Goal: Navigation & Orientation: Understand site structure

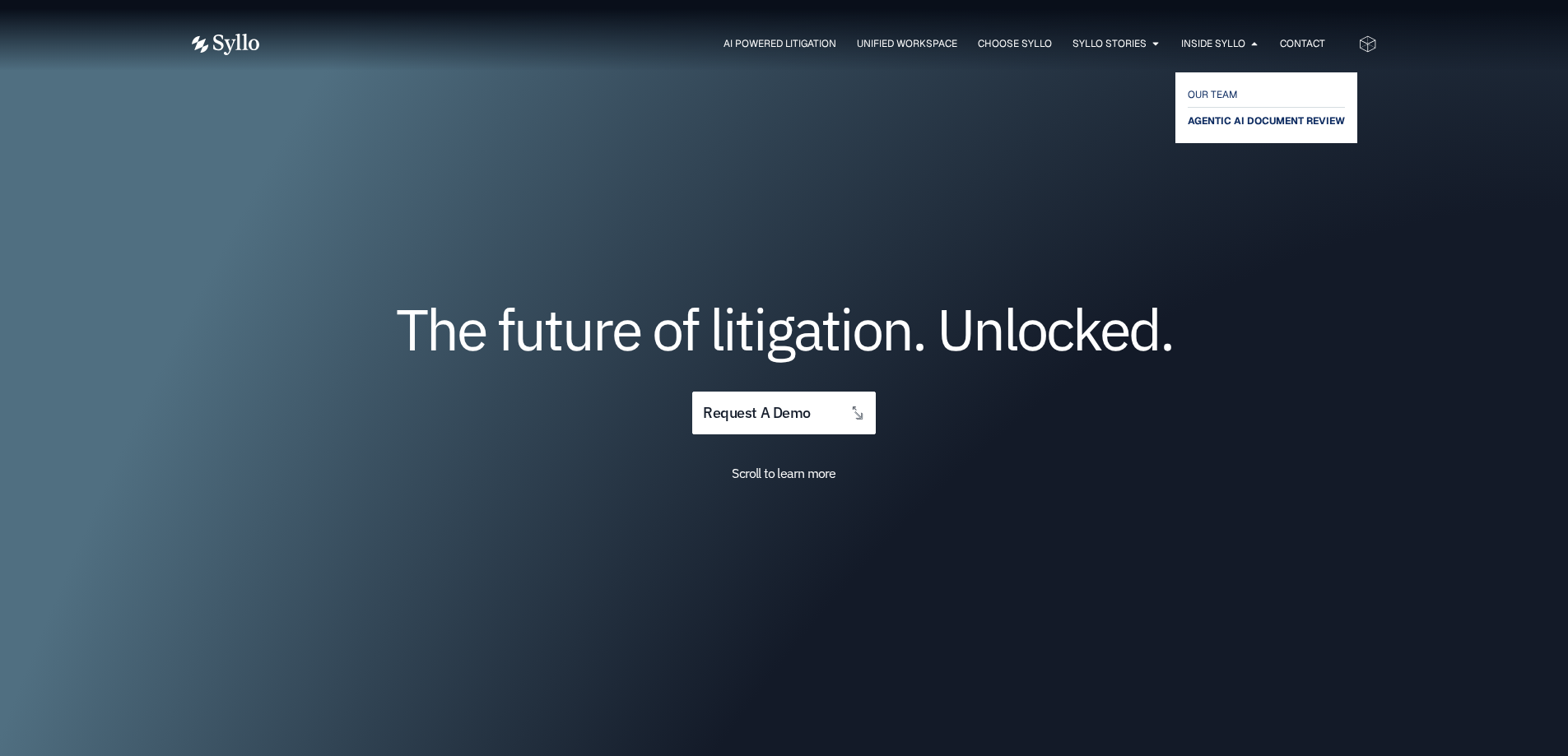
click at [1223, 122] on span "AGENTIC AI DOCUMENT REVIEW" at bounding box center [1266, 120] width 157 height 20
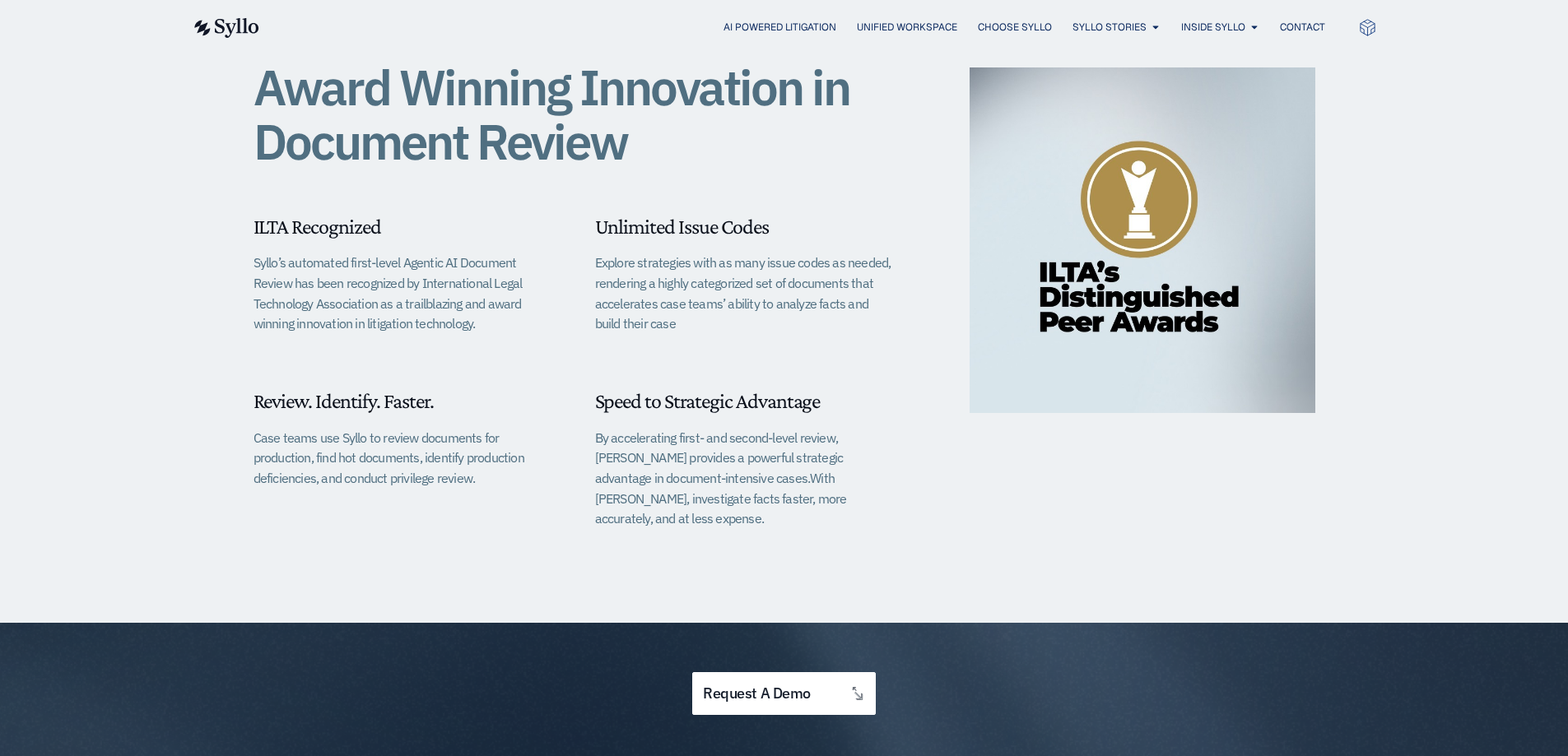
scroll to position [153, 0]
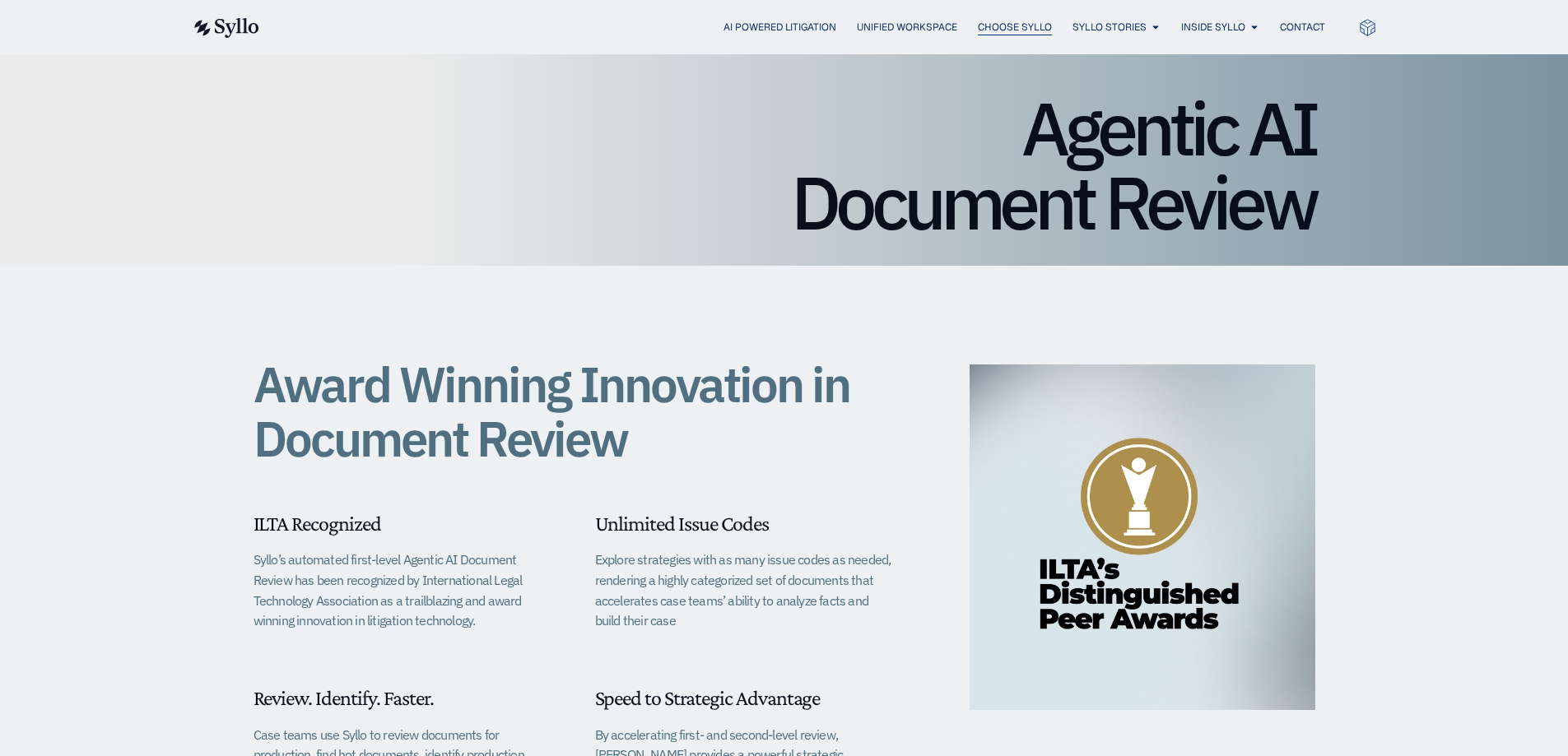
click at [1012, 28] on span "Choose Syllo" at bounding box center [1014, 27] width 74 height 15
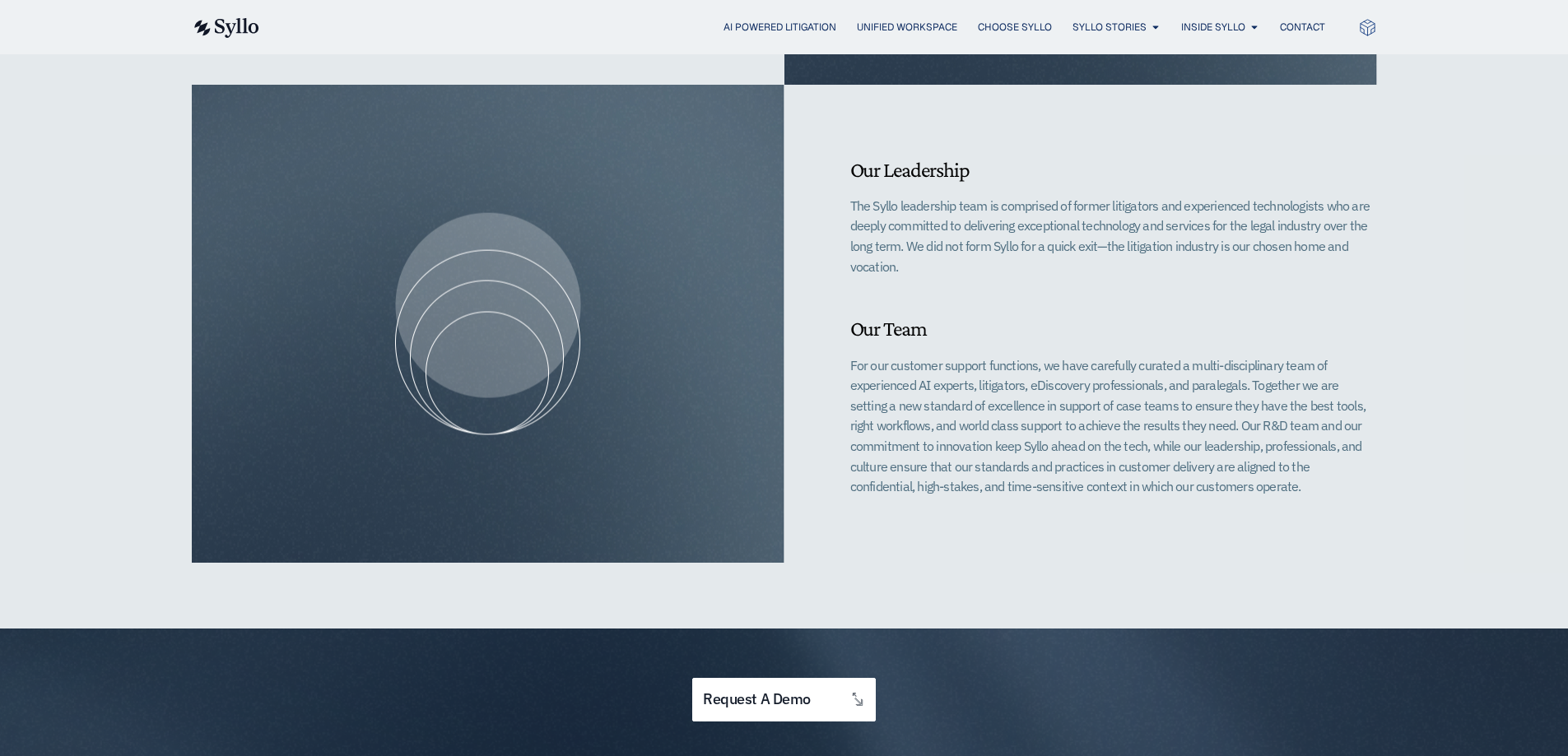
scroll to position [932, 0]
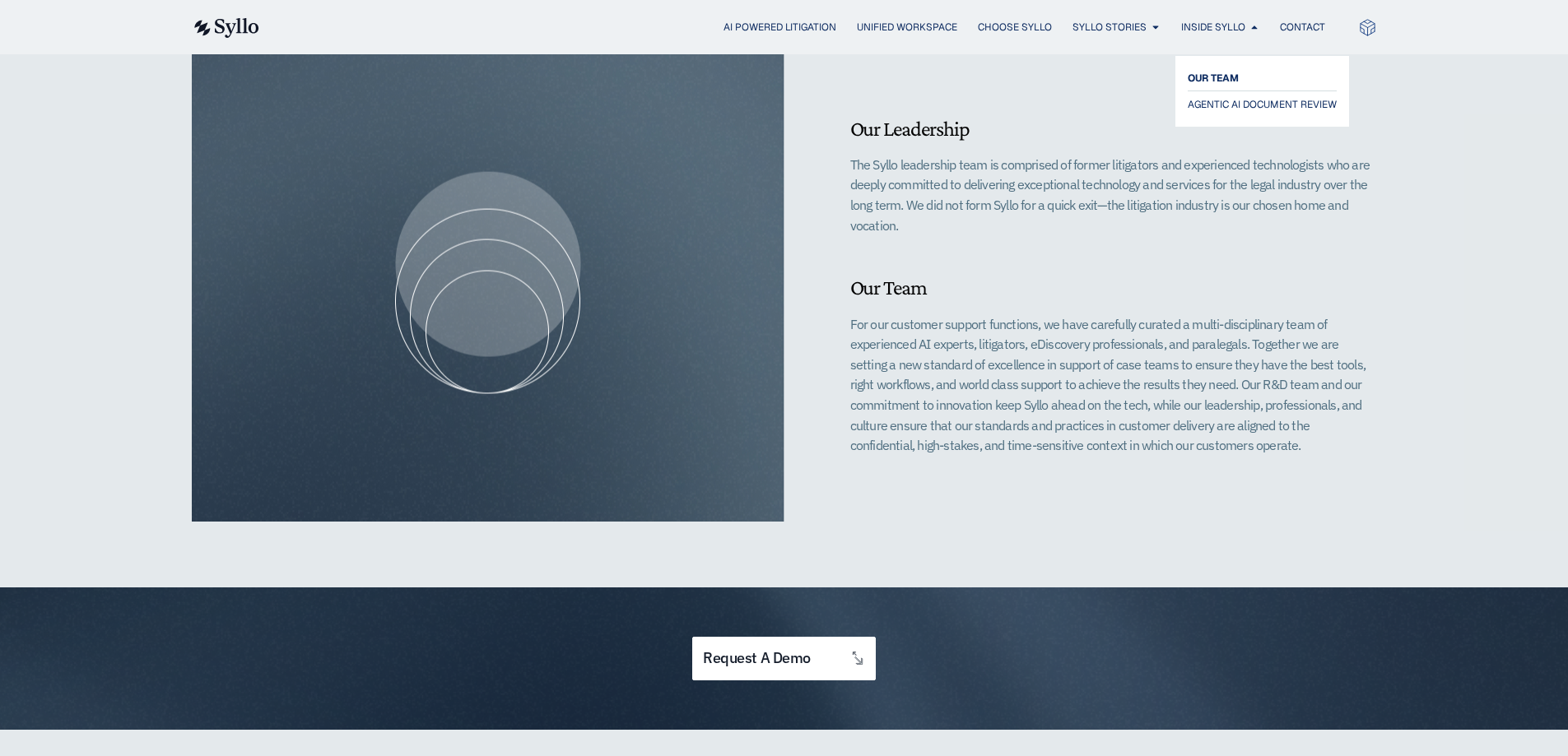
click at [1207, 84] on span "OUR TEAM" at bounding box center [1213, 78] width 51 height 20
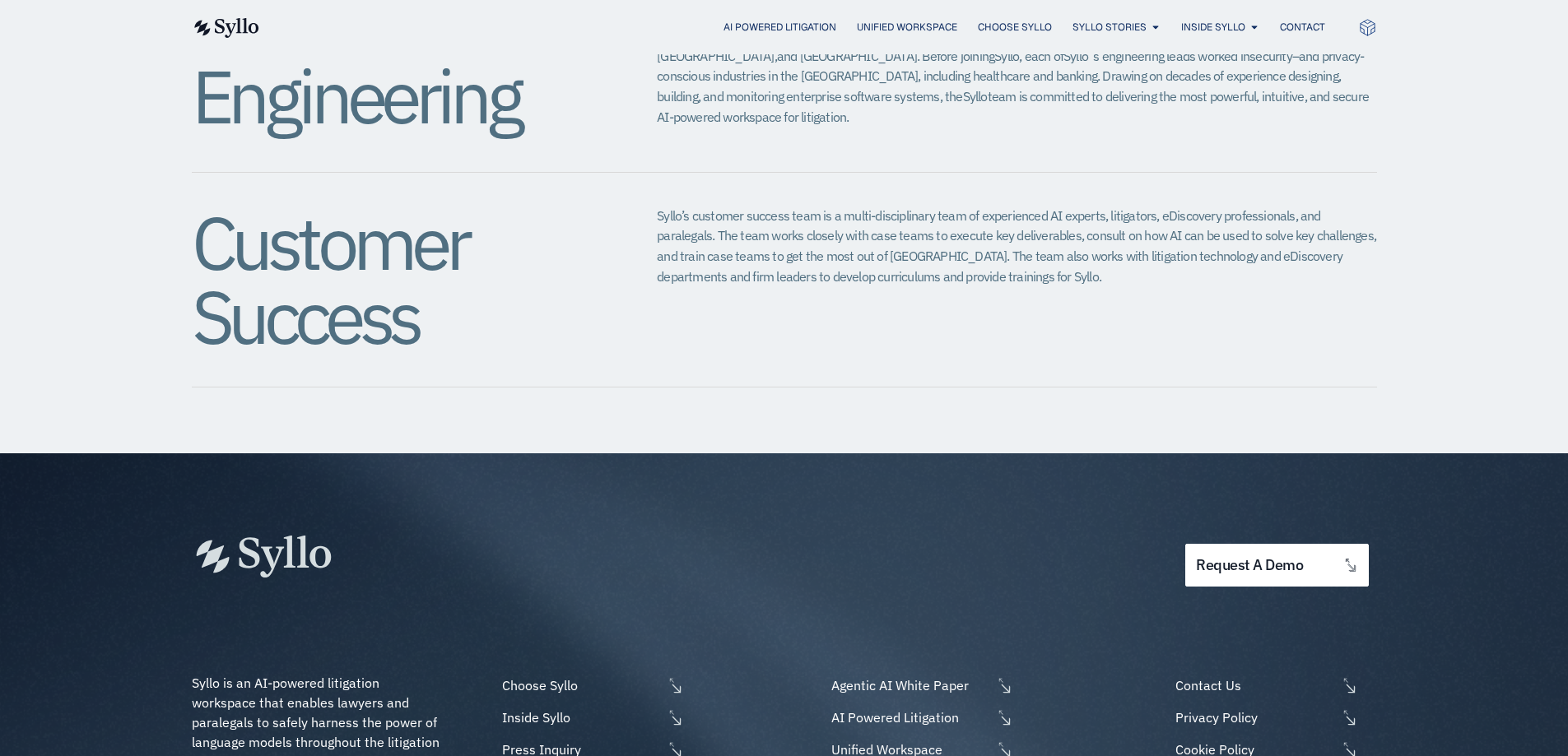
scroll to position [1866, 0]
